Goal: Information Seeking & Learning: Learn about a topic

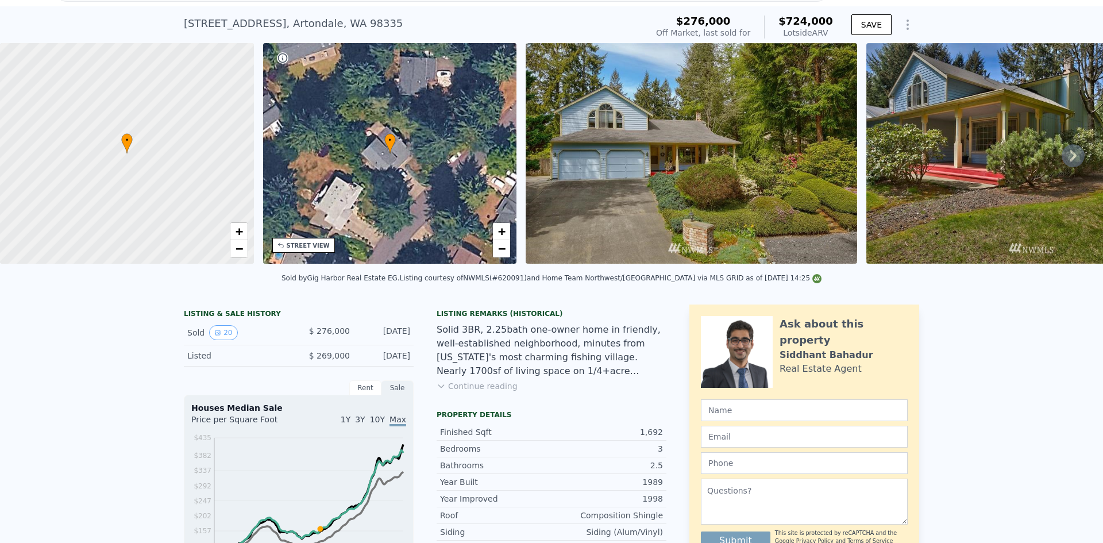
scroll to position [4, 0]
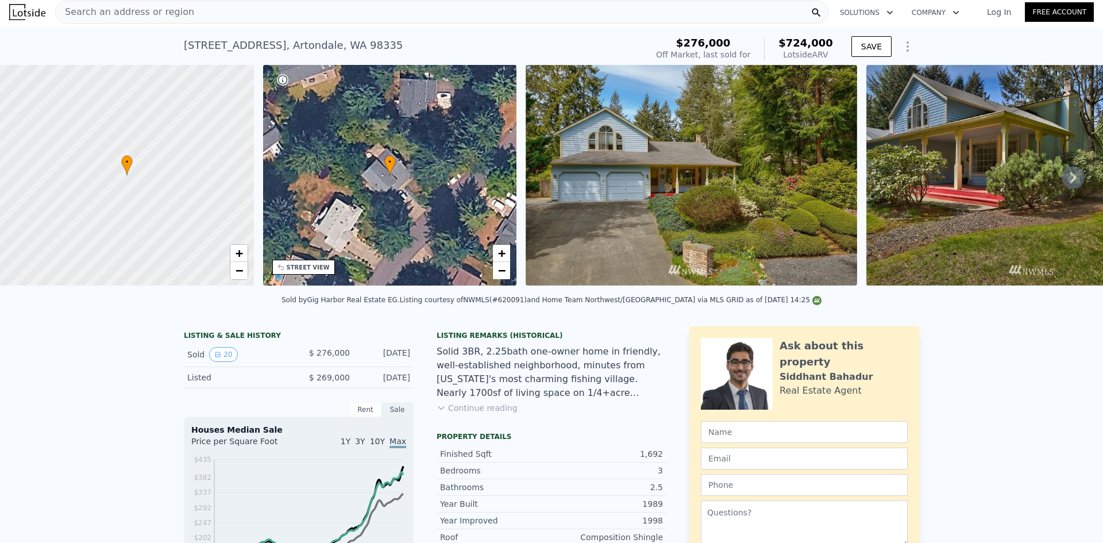
click at [210, 9] on div "Search an address or region" at bounding box center [441, 12] width 773 height 23
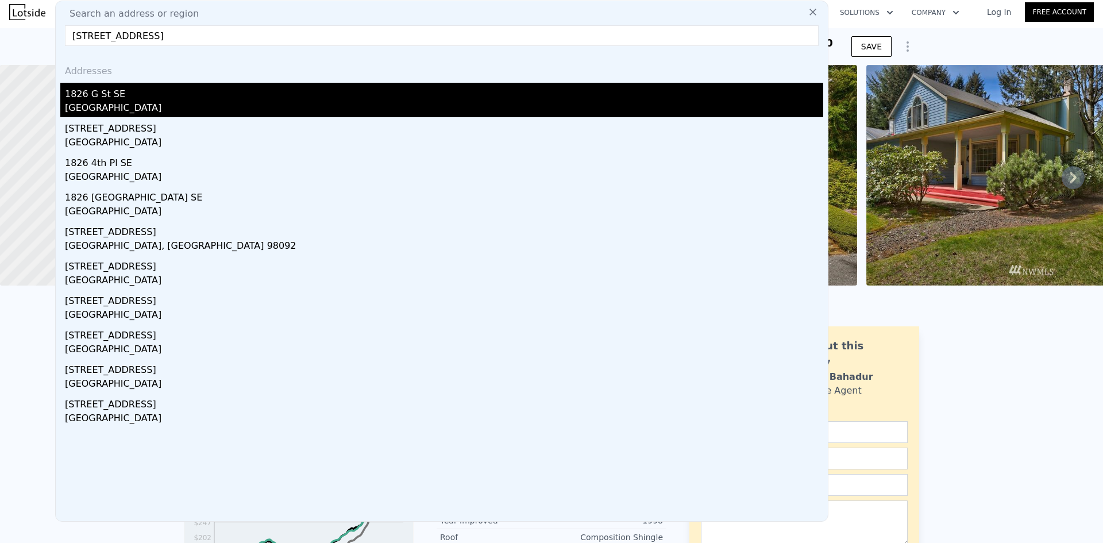
type input "1826 G St SE, Auburn, WA 98002"
click at [237, 112] on div "Auburn, WA 98002" at bounding box center [444, 109] width 758 height 16
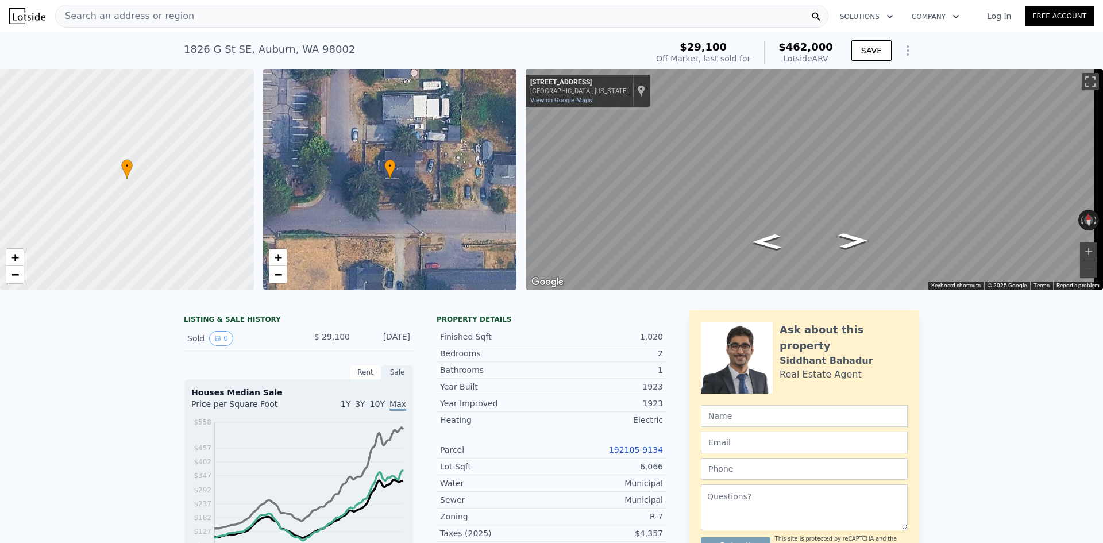
click at [247, 13] on div "Search an address or region" at bounding box center [441, 16] width 773 height 23
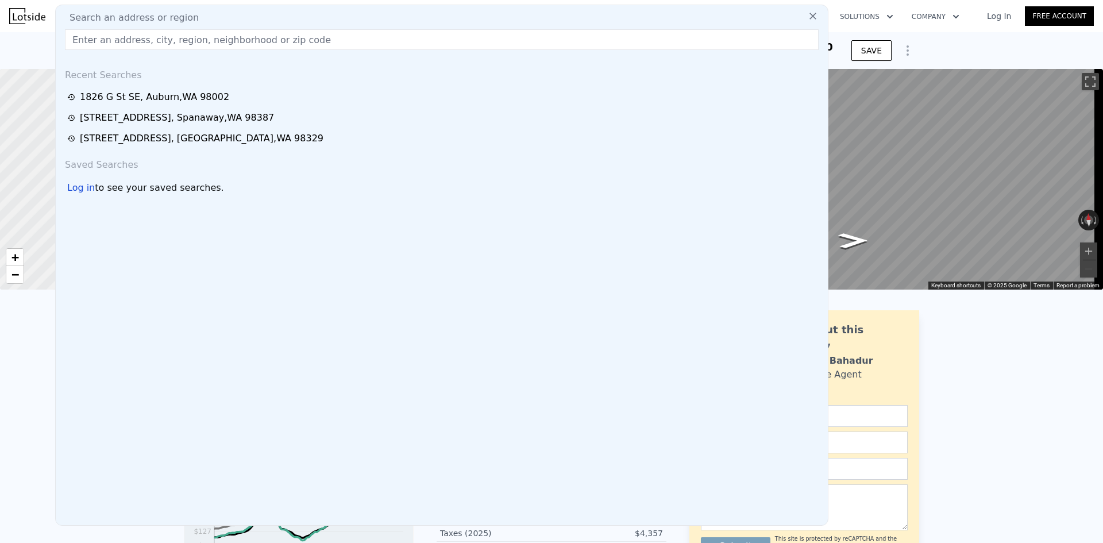
click at [296, 17] on div "Search an address or region" at bounding box center [441, 18] width 763 height 14
click at [287, 45] on input "text" at bounding box center [442, 39] width 754 height 21
paste input "1826 G St SE, Auburn, WA 98002"
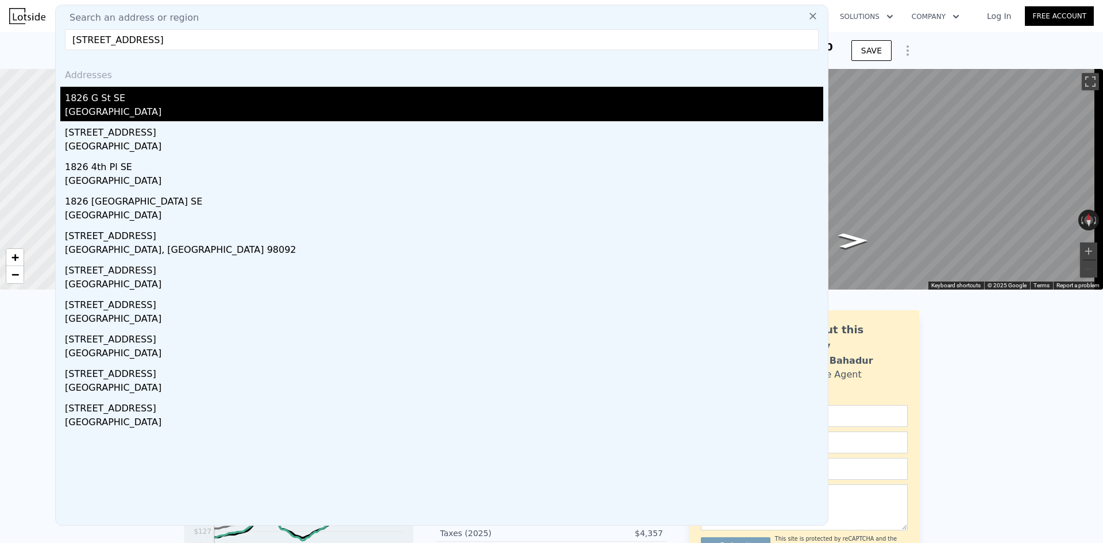
type input "1826 G St SE, Auburn, WA 98002"
click at [197, 104] on div "1826 G St SE" at bounding box center [444, 96] width 758 height 18
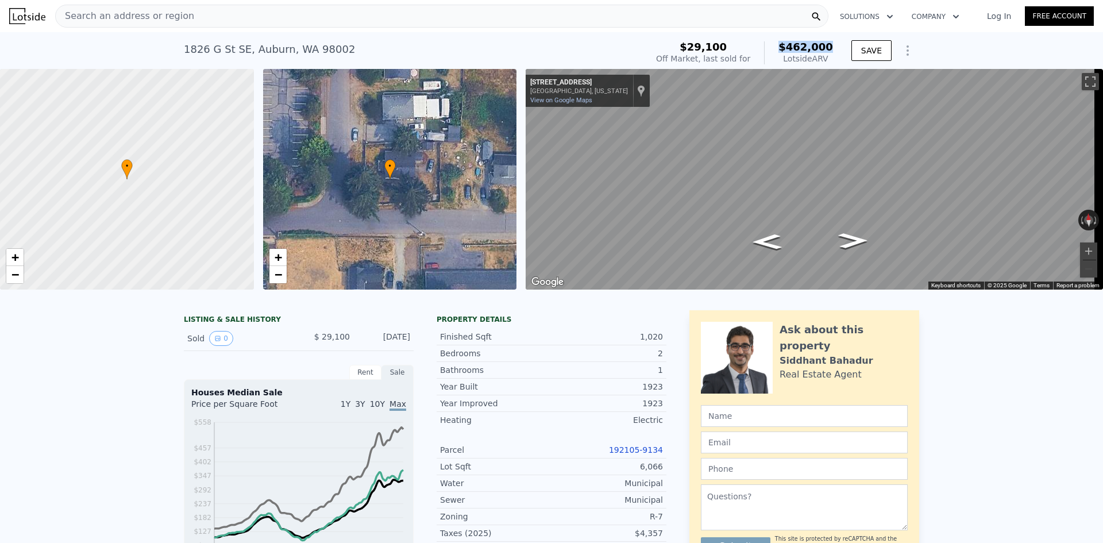
drag, startPoint x: 828, startPoint y: 50, endPoint x: 782, endPoint y: 50, distance: 45.9
click at [782, 50] on div "$29,100 Off Market, last sold for $462,000 Lotside ARV SAVE" at bounding box center [785, 53] width 268 height 32
copy span "$462,000"
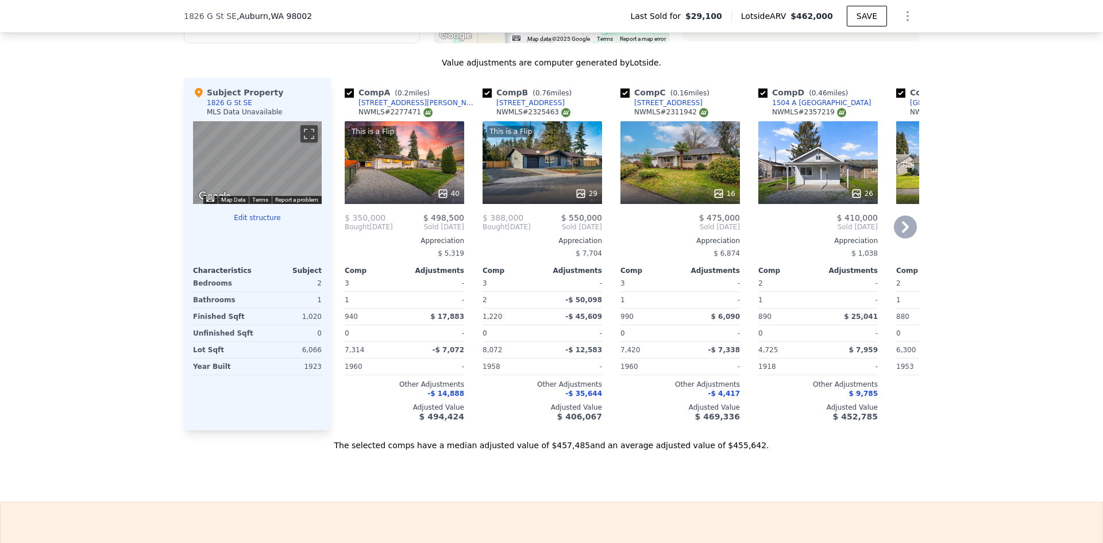
scroll to position [1087, 0]
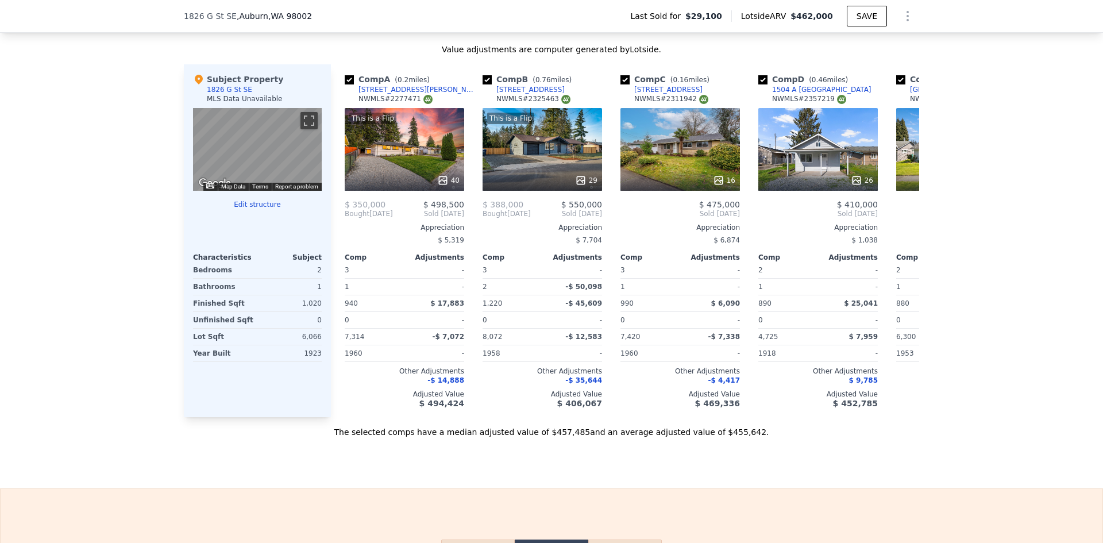
drag, startPoint x: 832, startPoint y: 19, endPoint x: 793, endPoint y: 17, distance: 39.7
click at [793, 17] on div "Lotside ARV $462,000" at bounding box center [788, 15] width 115 height 11
copy div "$462,000"
drag, startPoint x: 462, startPoint y: 212, endPoint x: 431, endPoint y: 212, distance: 31.0
click at [431, 212] on div "Comp A ( 0.2 miles) 702 Cedar Dr SE NWMLS # 2277471 This is a Flip 40 $ 350,000…" at bounding box center [404, 240] width 129 height 353
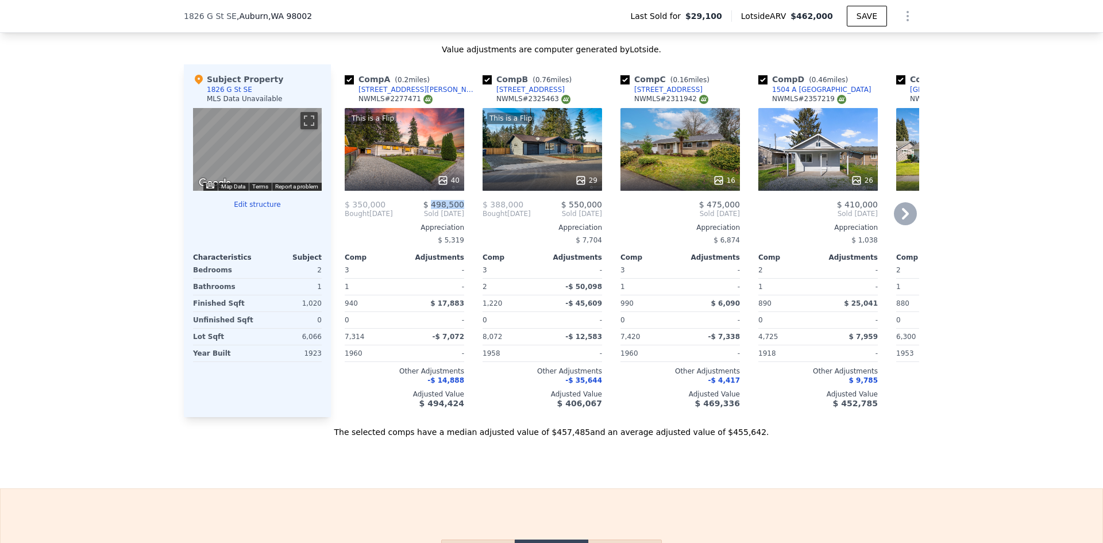
copy span "498,500"
drag, startPoint x: 598, startPoint y: 214, endPoint x: 570, endPoint y: 214, distance: 28.1
click at [570, 214] on div "Comp B ( 0.76 miles) 2605 T St SE NWMLS # 2325463 This is a Flip 29 $ 388,000 $…" at bounding box center [542, 240] width 129 height 353
copy span "550,000"
drag, startPoint x: 736, startPoint y: 213, endPoint x: 707, endPoint y: 214, distance: 29.3
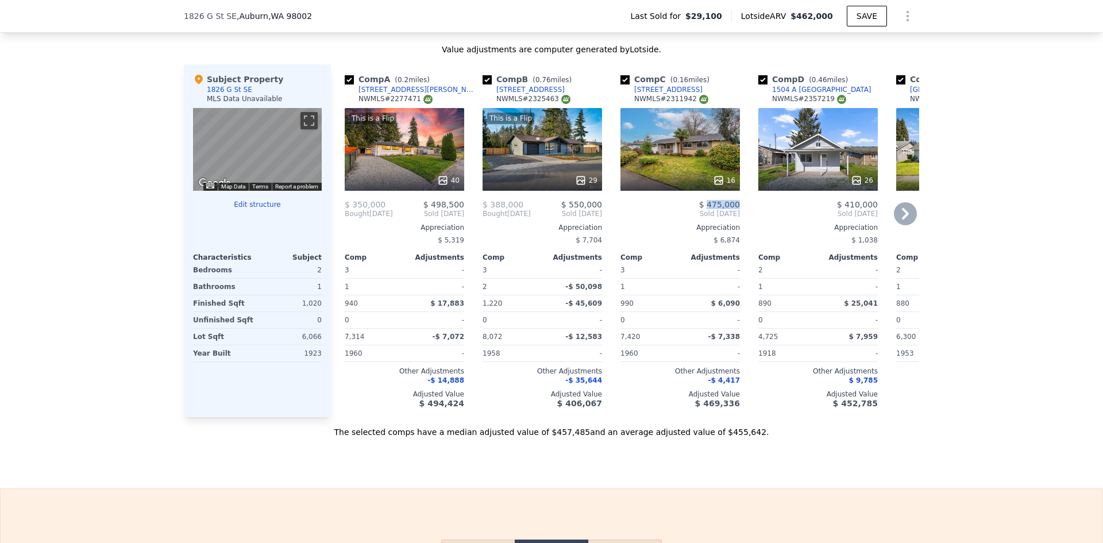
click at [707, 214] on div "Comp C ( 0.16 miles) 606 21st St SE NWMLS # 2311942 16 $ 475,000 Sold Dec 2024 …" at bounding box center [680, 240] width 129 height 353
copy span "475,000"
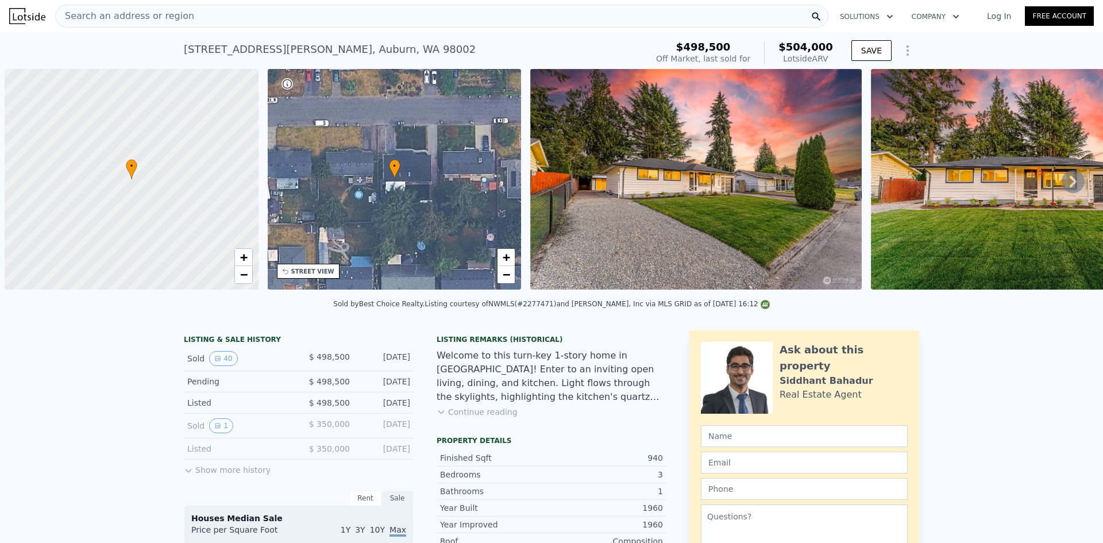
scroll to position [0, 5]
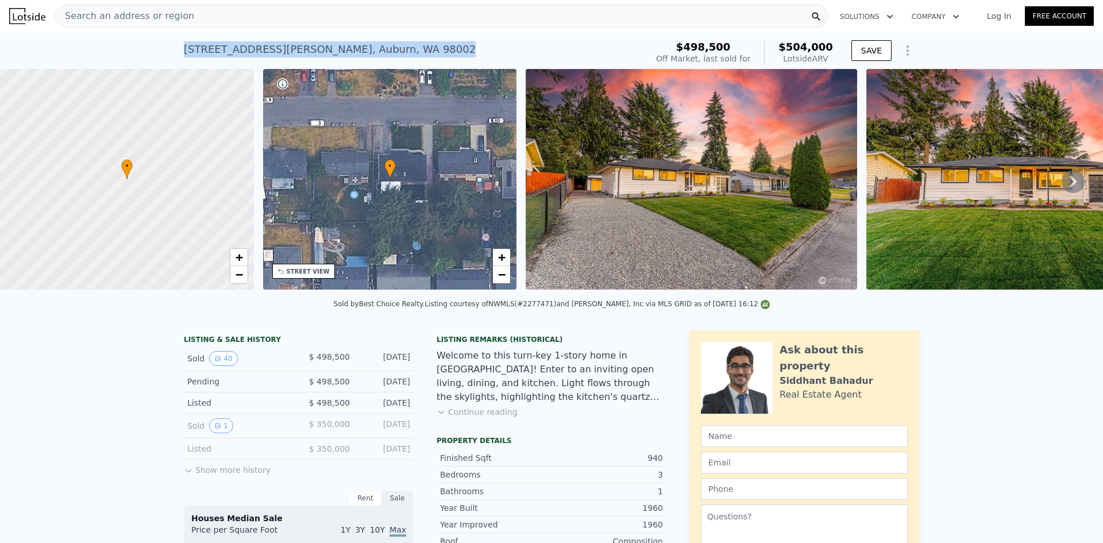
drag, startPoint x: 208, startPoint y: 51, endPoint x: 180, endPoint y: 49, distance: 28.2
click at [184, 49] on div "702 Cedar Dr SE , Auburn , WA 98002 Sold Nov 2024 for $498,500 (~ARV $504k )" at bounding box center [413, 53] width 458 height 32
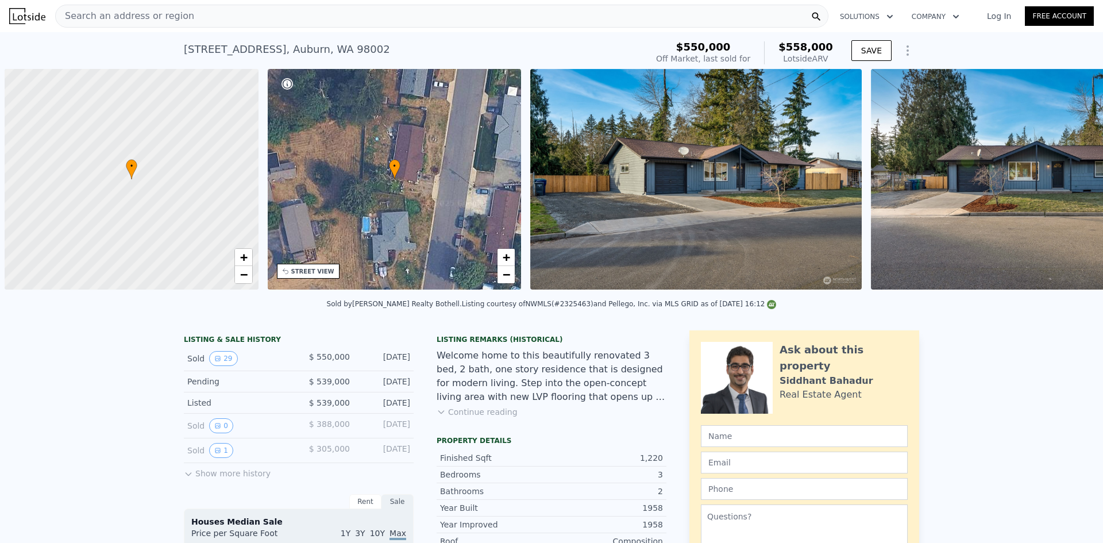
scroll to position [0, 5]
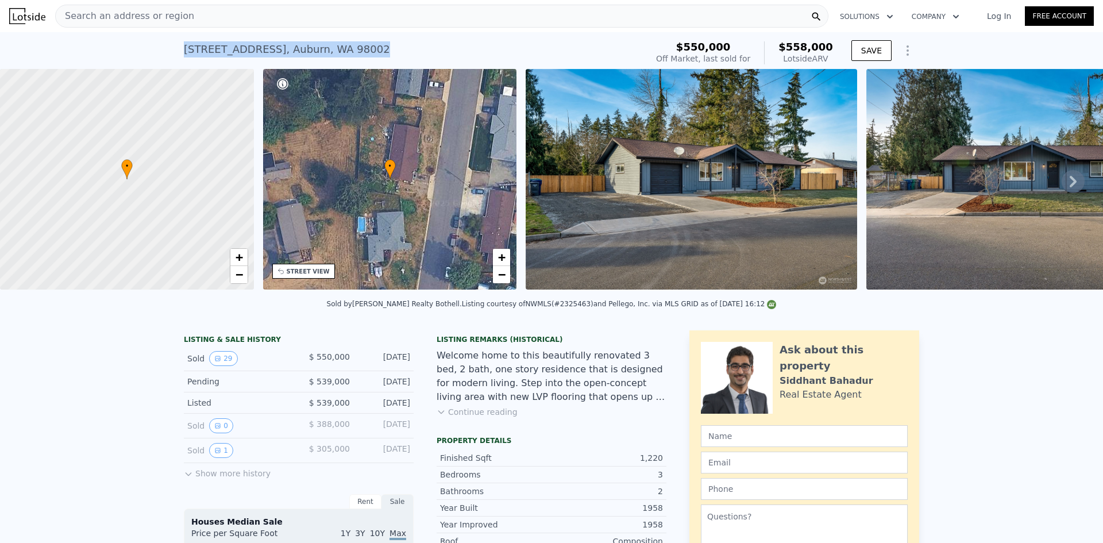
drag, startPoint x: 358, startPoint y: 56, endPoint x: 180, endPoint y: 52, distance: 178.1
click at [184, 52] on div "2605 T St SE , Auburn , WA 98002 Sold Feb 2025 for $550k (~ARV $558k )" at bounding box center [413, 53] width 458 height 32
copy div "2605 T St SE , Auburn , WA 98002"
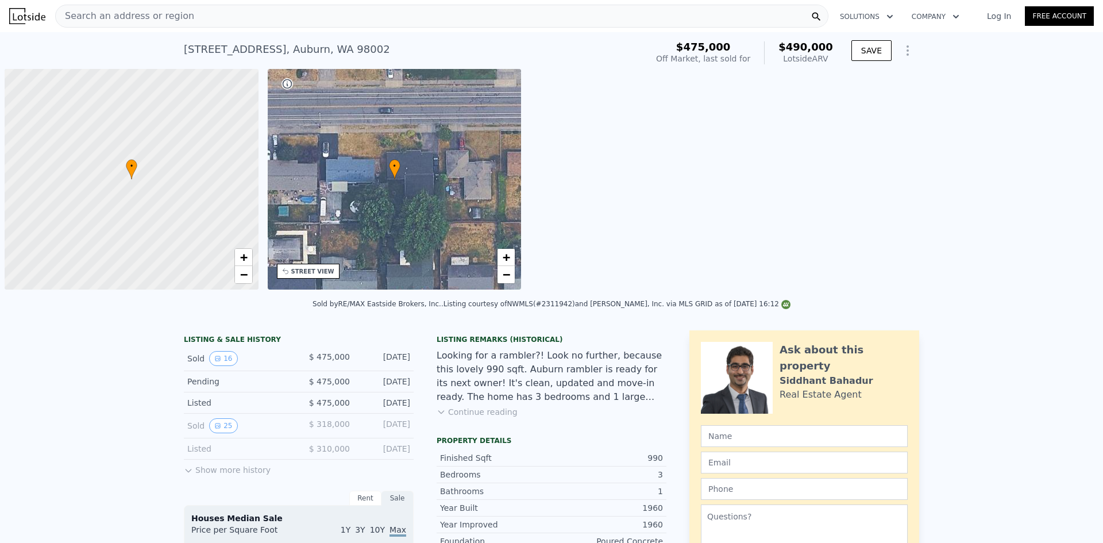
scroll to position [0, 5]
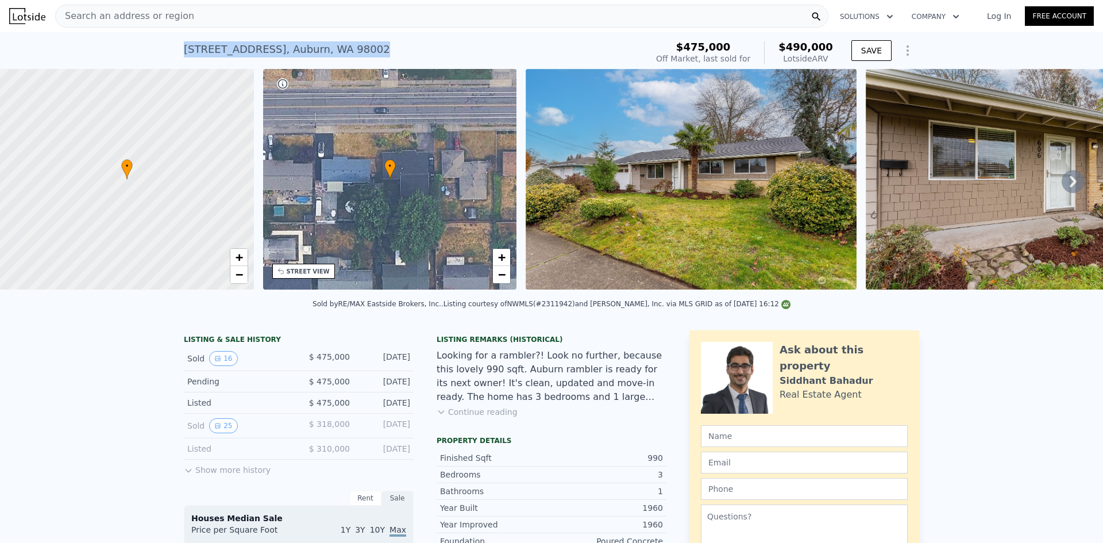
drag, startPoint x: 362, startPoint y: 51, endPoint x: 172, endPoint y: 53, distance: 189.5
click at [172, 53] on div "[STREET_ADDRESS] Sold [DATE] for $475k (~ARV $490k ) $475,000 Off Market, last …" at bounding box center [551, 50] width 1103 height 37
